Goal: Task Accomplishment & Management: Use online tool/utility

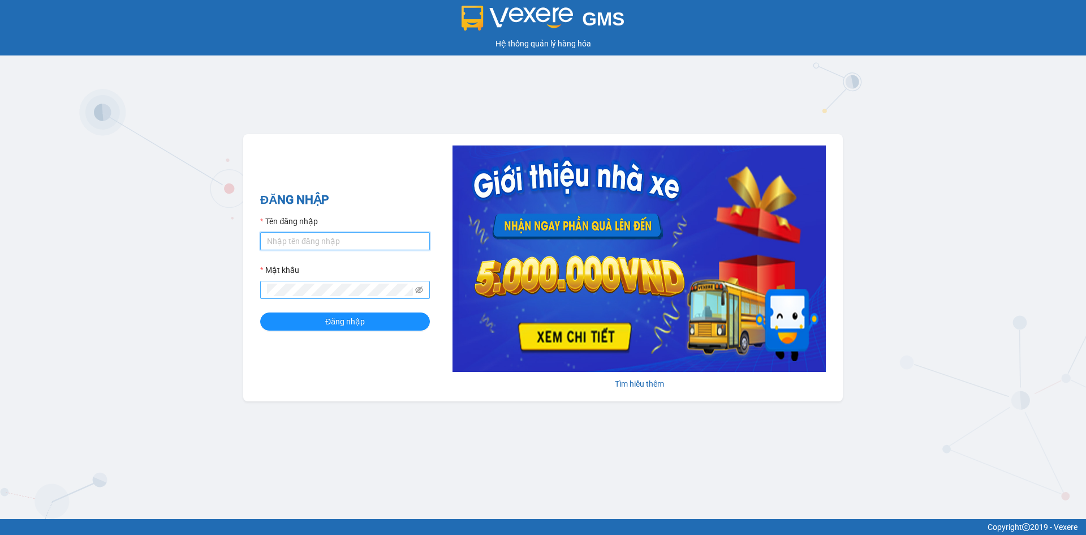
type input "ketoan.tkn"
click at [415, 286] on span at bounding box center [345, 290] width 170 height 18
click at [416, 286] on icon "eye-invisible" at bounding box center [419, 290] width 8 height 8
click at [382, 320] on button "Đăng nhập" at bounding box center [345, 321] width 170 height 18
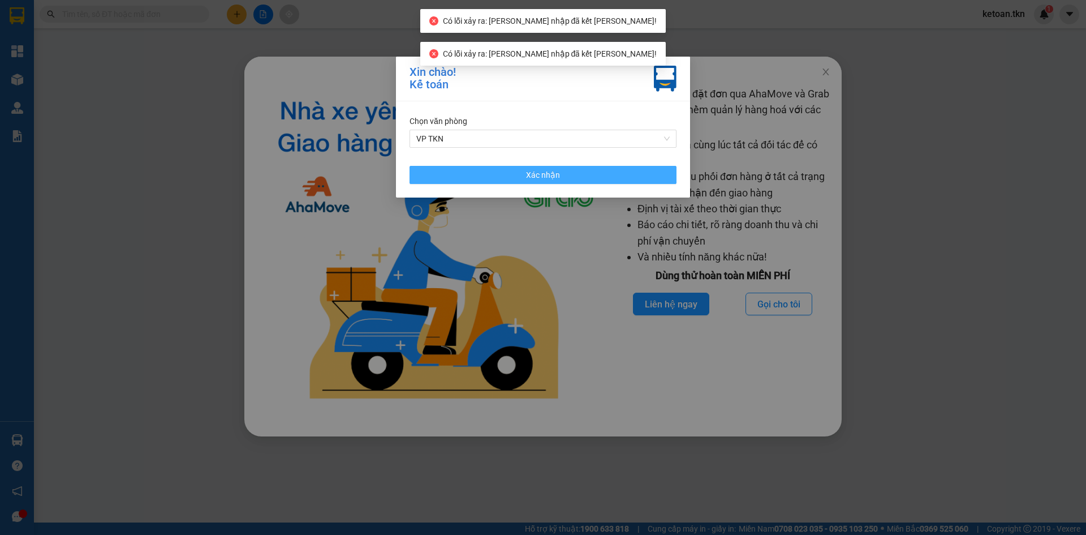
click at [540, 177] on span "Xác nhận" at bounding box center [543, 175] width 34 height 12
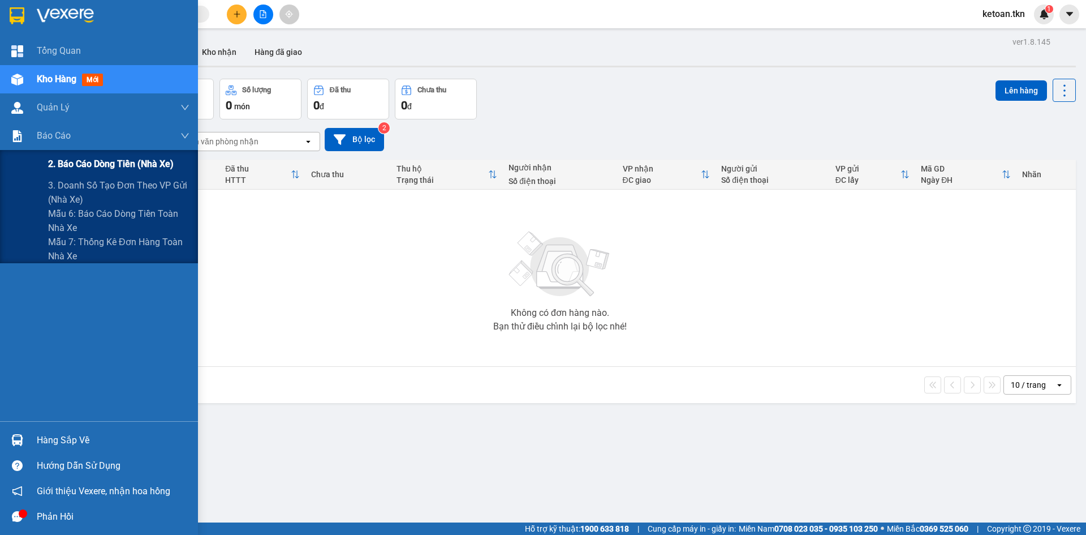
click at [83, 165] on span "2. Báo cáo dòng tiền (nhà xe)" at bounding box center [111, 164] width 126 height 14
